Goal: Information Seeking & Learning: Learn about a topic

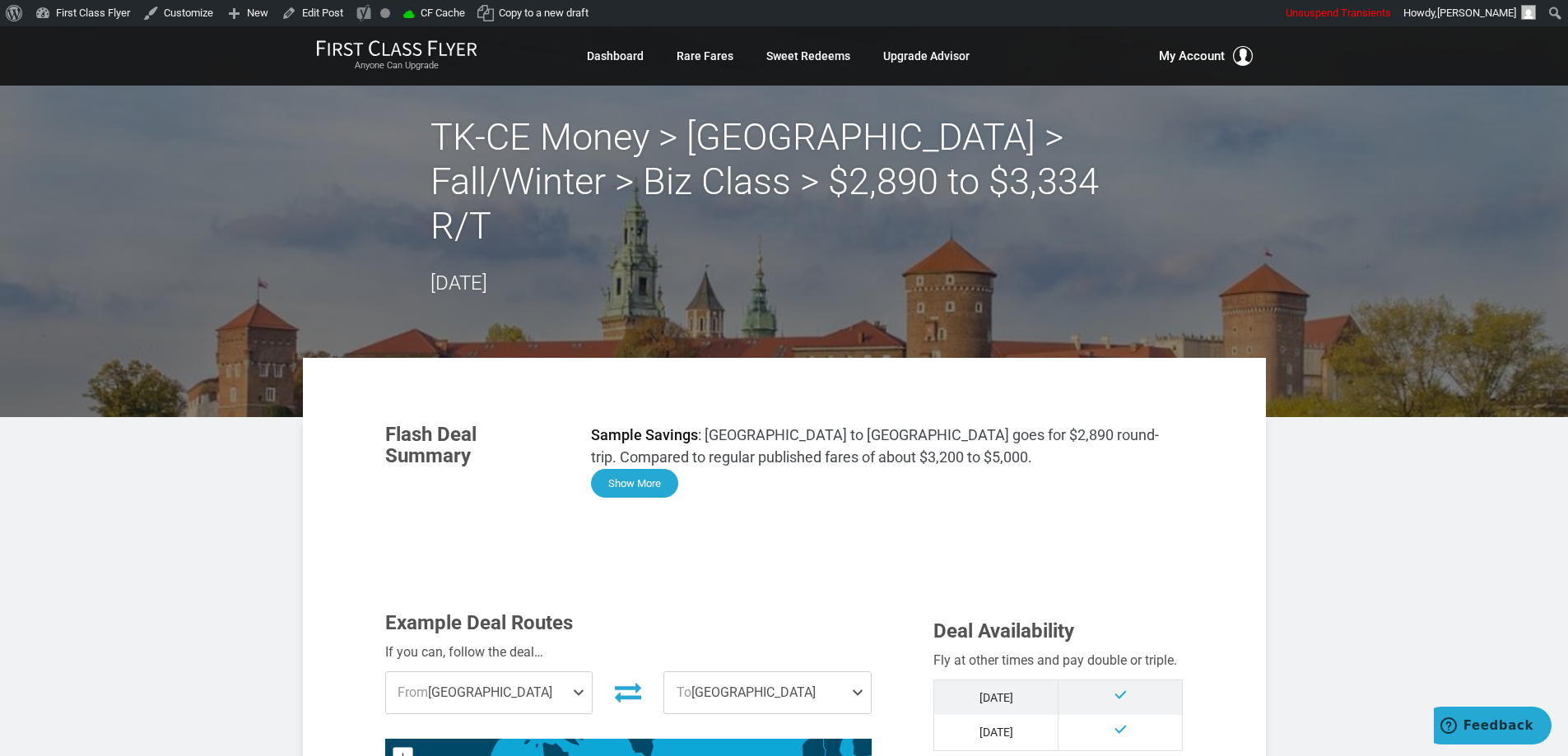
click at [634, 469] on button "Show More" at bounding box center [635, 483] width 87 height 29
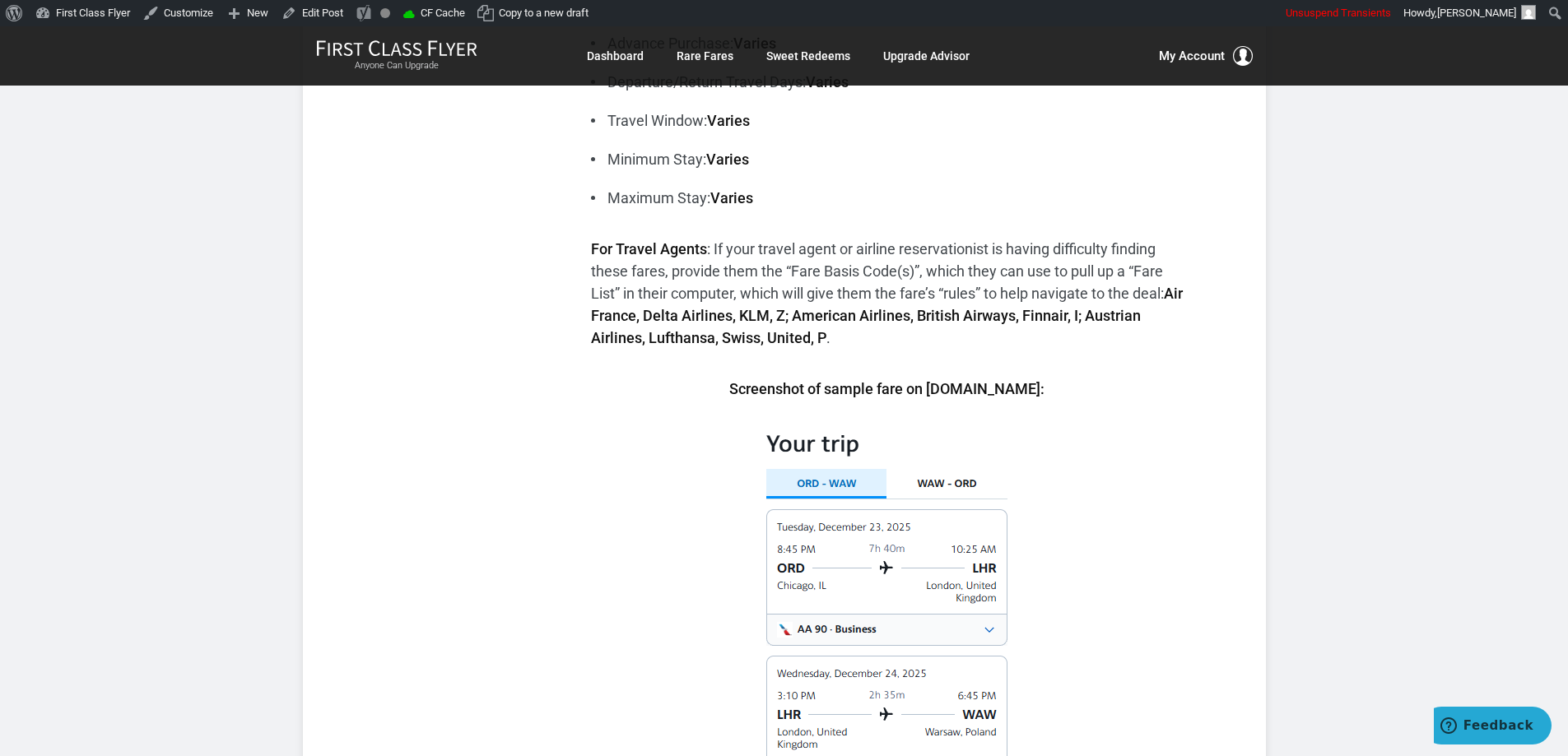
scroll to position [1234, 0]
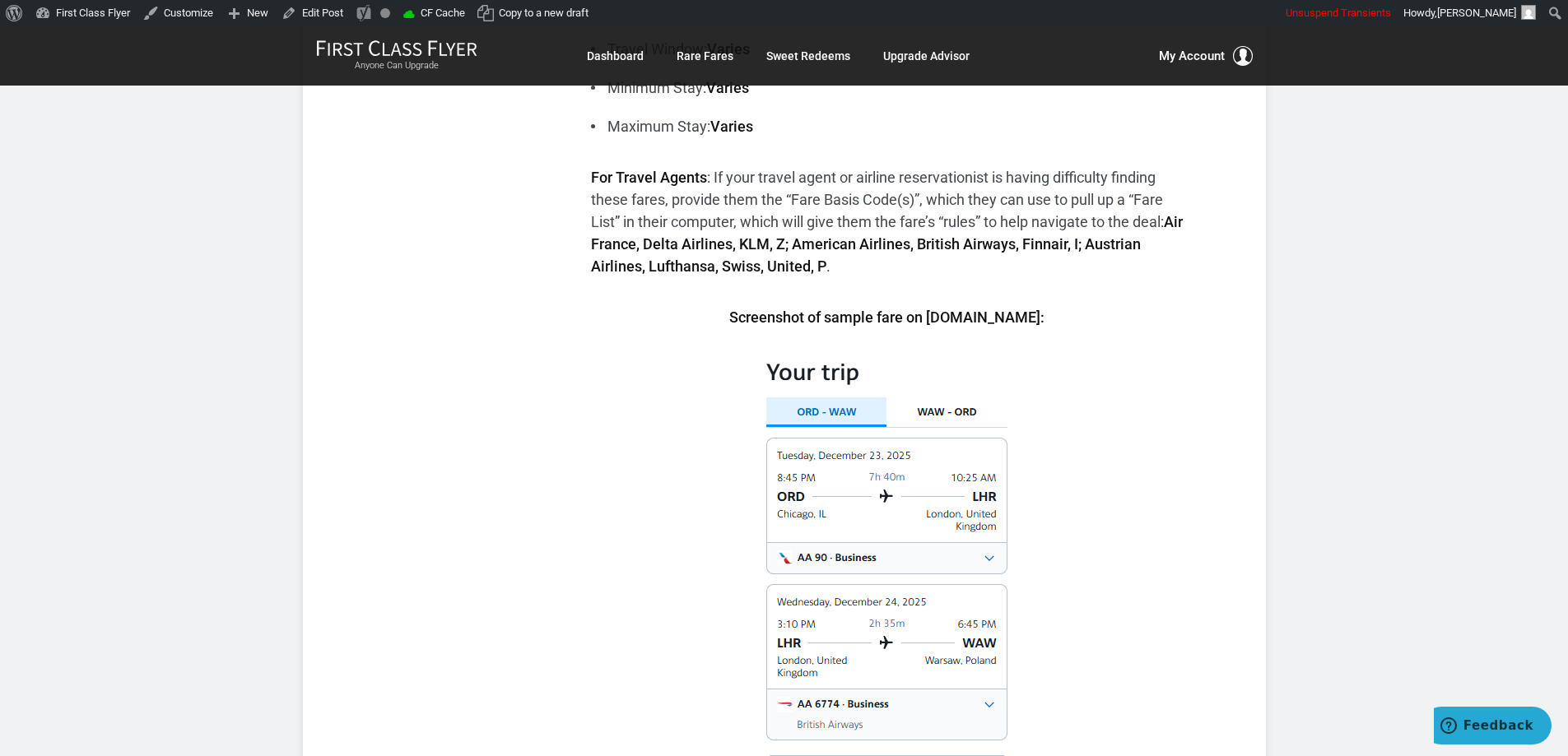
click at [1123, 357] on p at bounding box center [888, 642] width 593 height 570
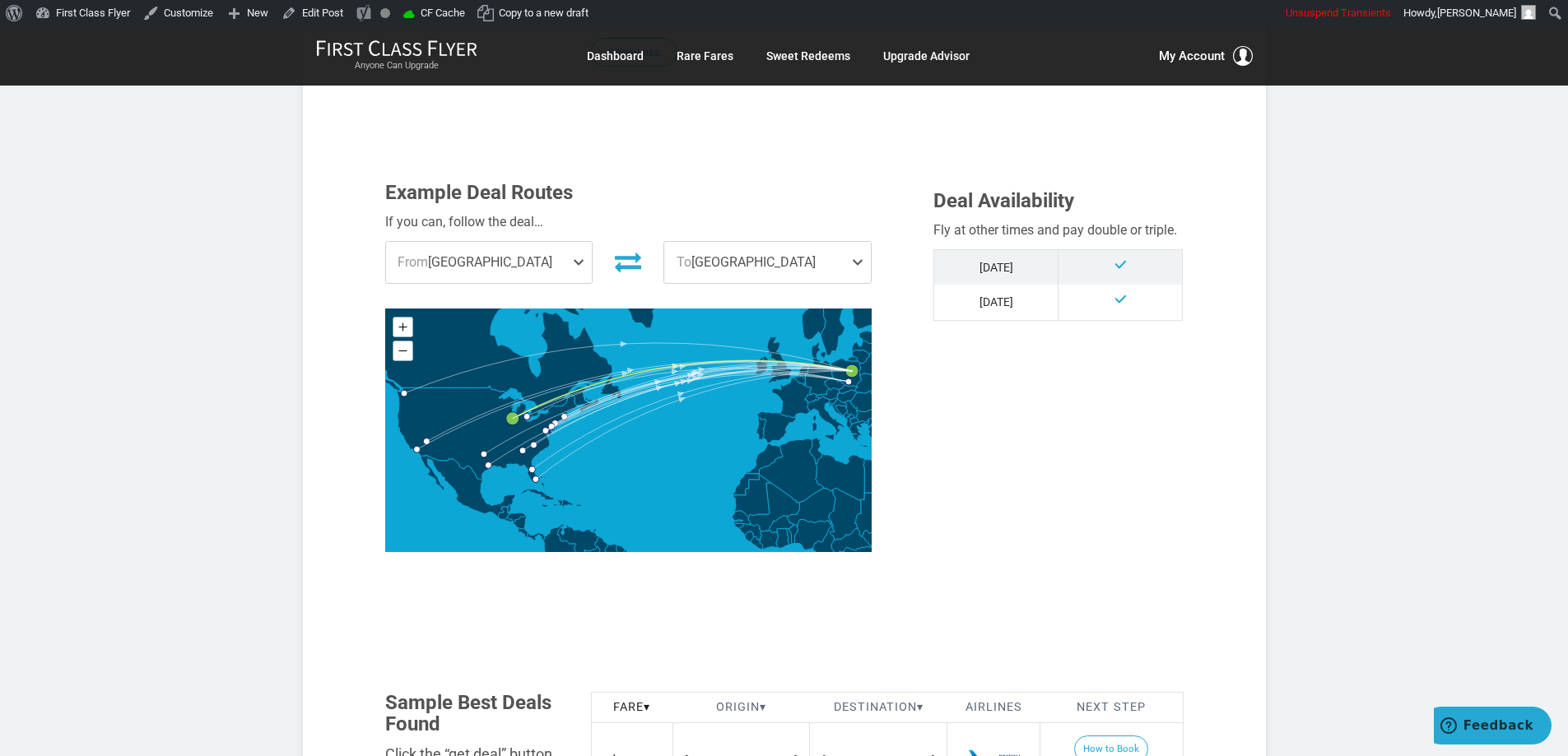
click at [1102, 404] on div "Example Deal Routes If you can, follow the deal… From [GEOGRAPHIC_DATA] [GEOGRA…" at bounding box center [784, 379] width 823 height 395
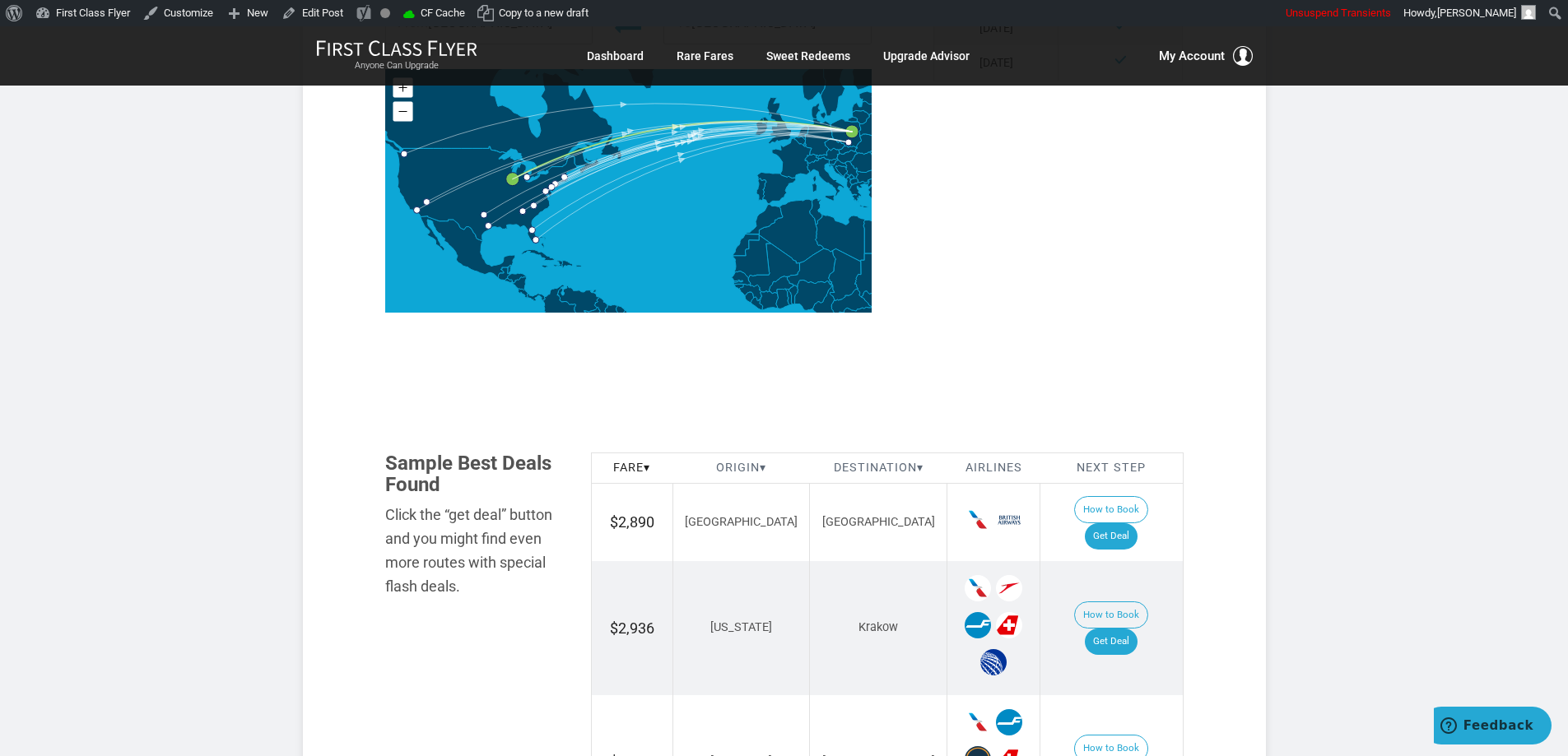
scroll to position [2469, 0]
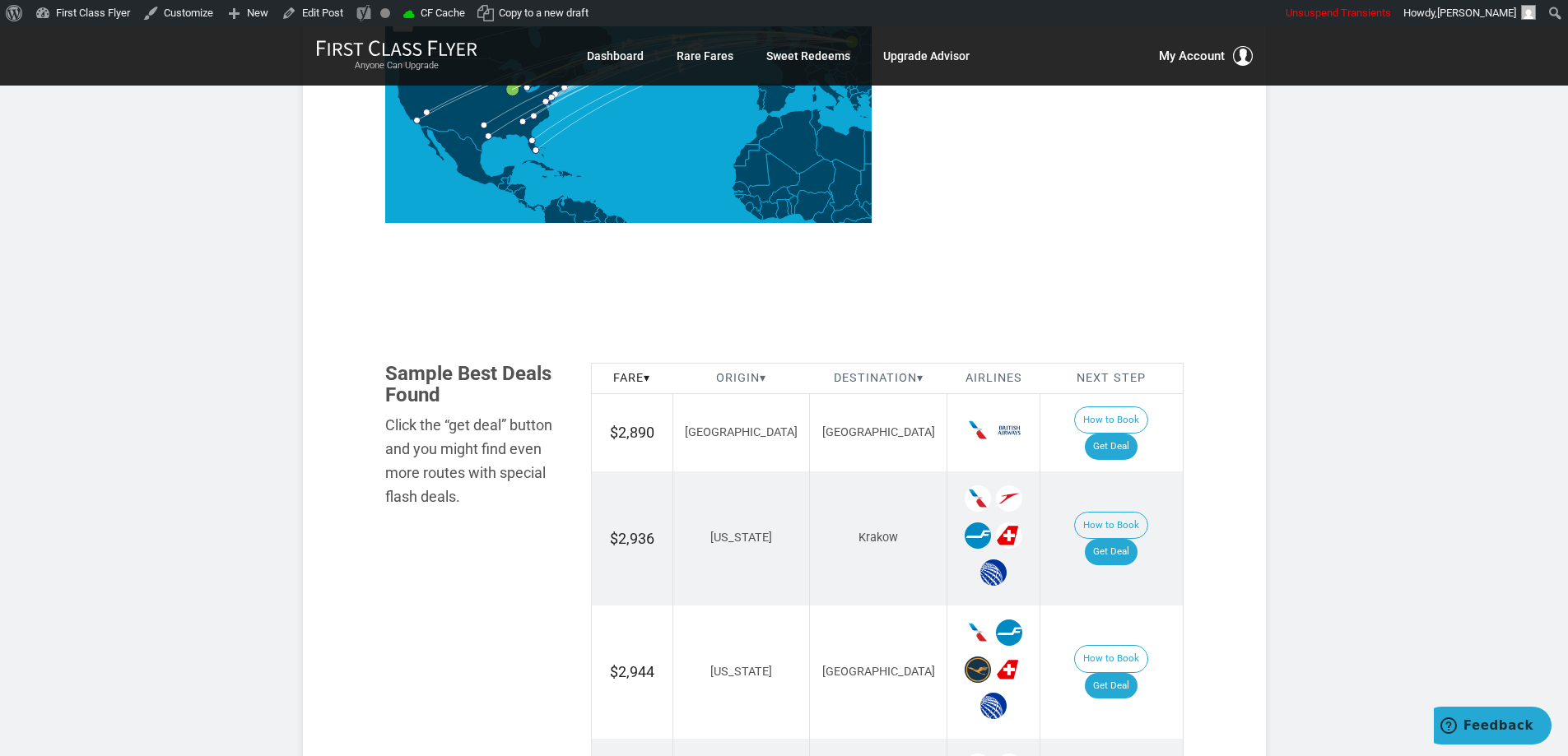
drag, startPoint x: 1209, startPoint y: 407, endPoint x: 1211, endPoint y: 391, distance: 16.1
click at [1211, 391] on div "Flash Deal Summary Sample Savings : [GEOGRAPHIC_DATA] to [GEOGRAPHIC_DATA] goes…" at bounding box center [784, 167] width 856 height 4456
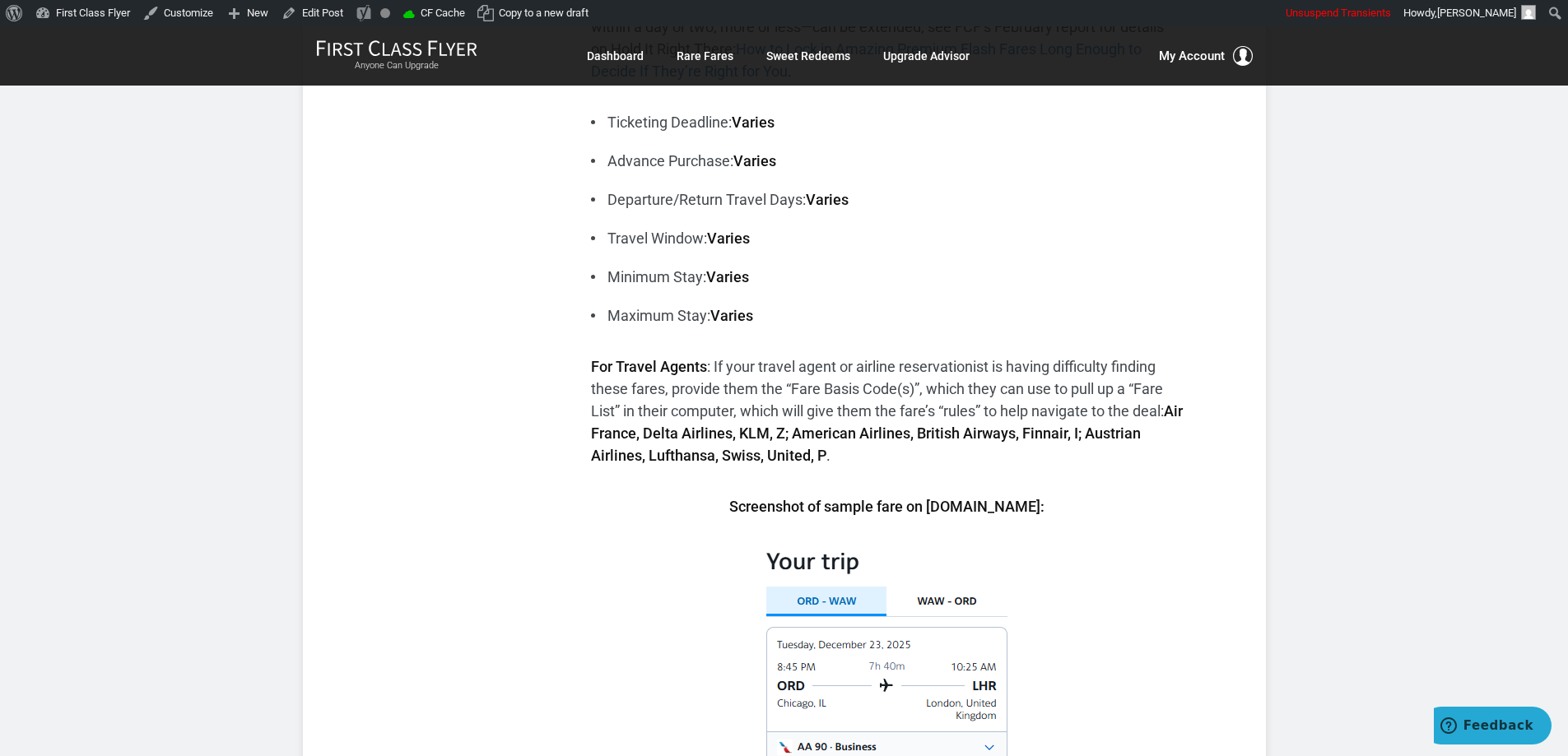
scroll to position [0, 0]
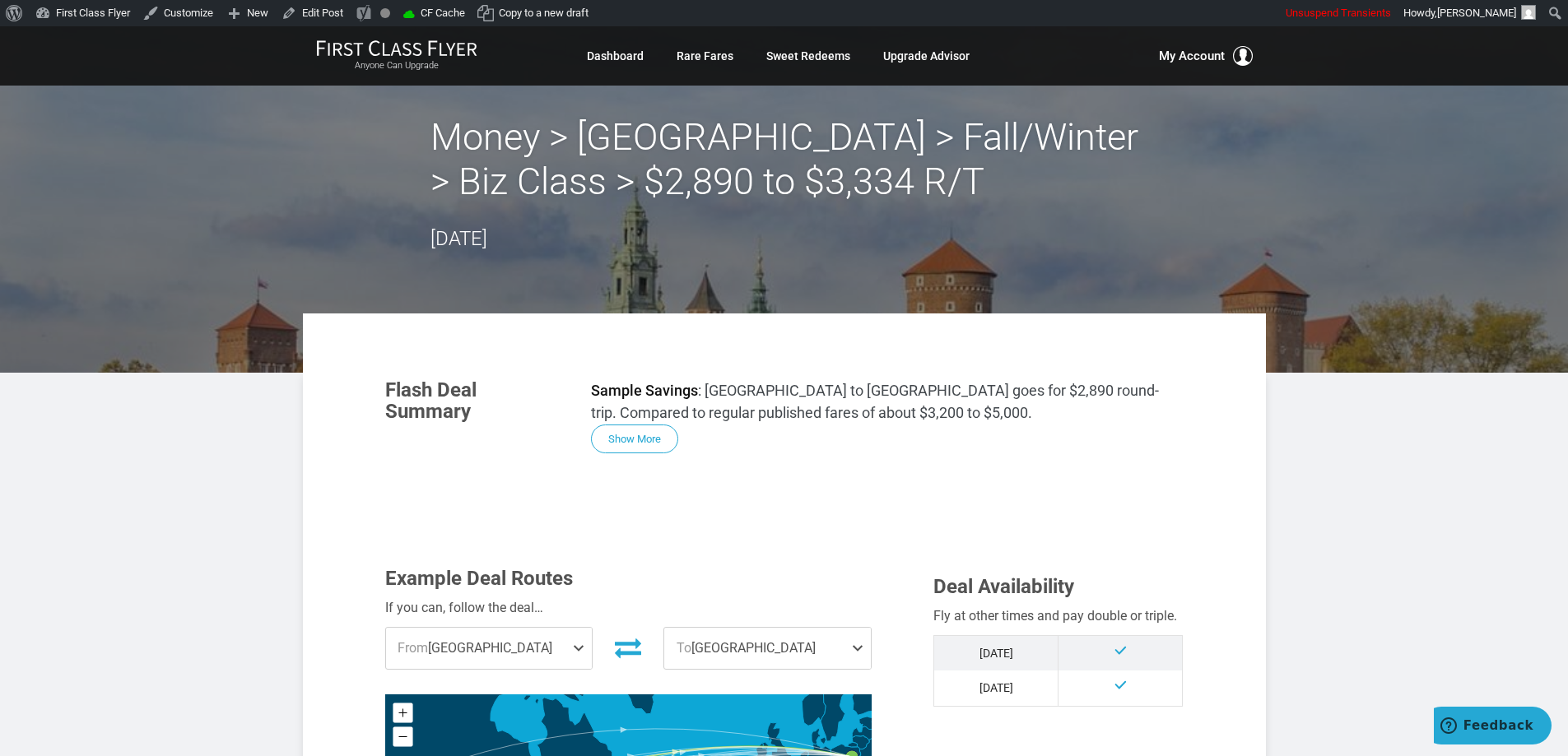
drag, startPoint x: 607, startPoint y: 448, endPoint x: 748, endPoint y: 430, distance: 142.1
click at [610, 447] on button "Show More" at bounding box center [635, 439] width 87 height 29
